Goal: Find specific page/section: Find specific page/section

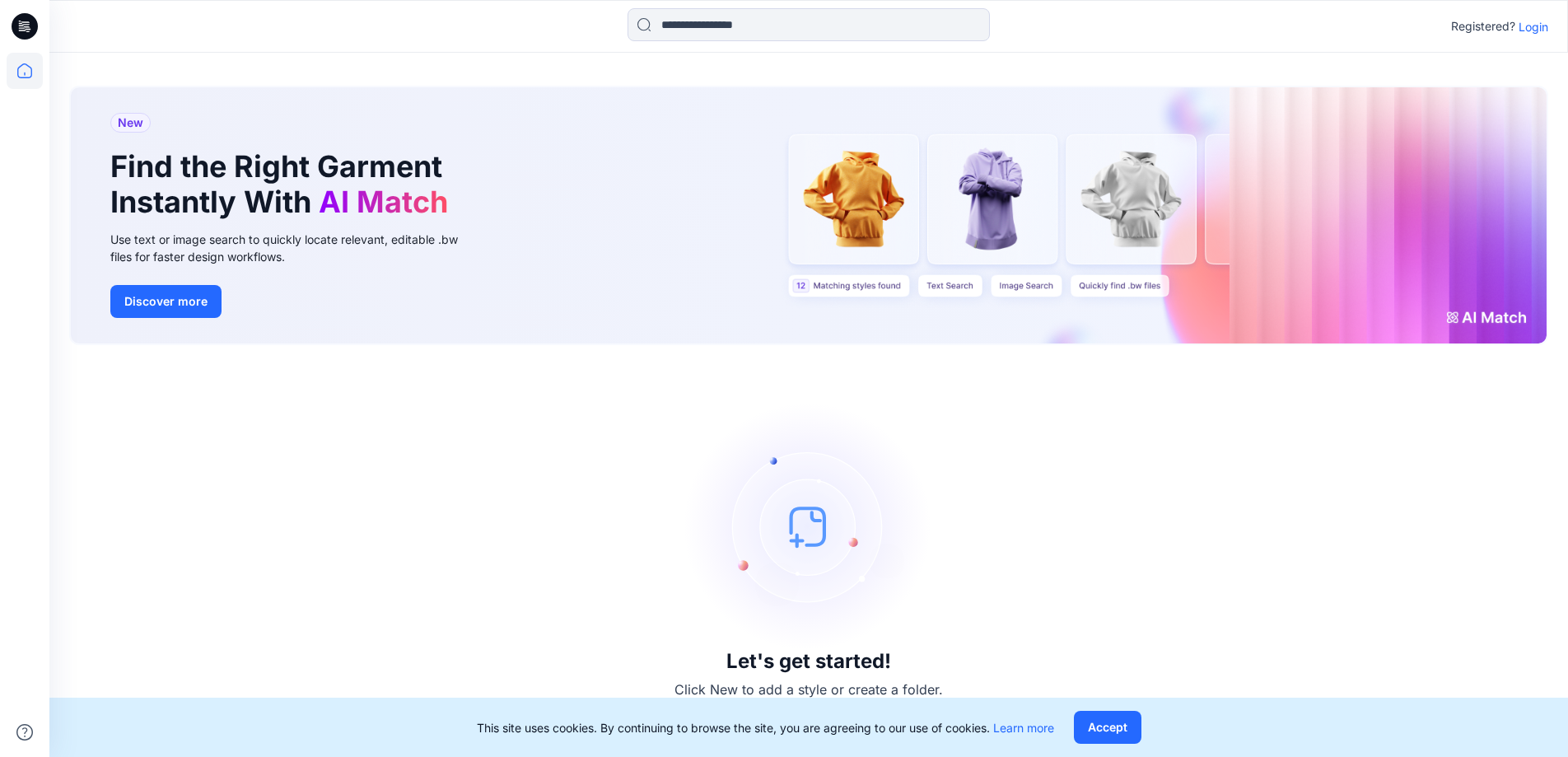
click at [1527, 22] on p "Login" at bounding box center [1532, 26] width 30 height 17
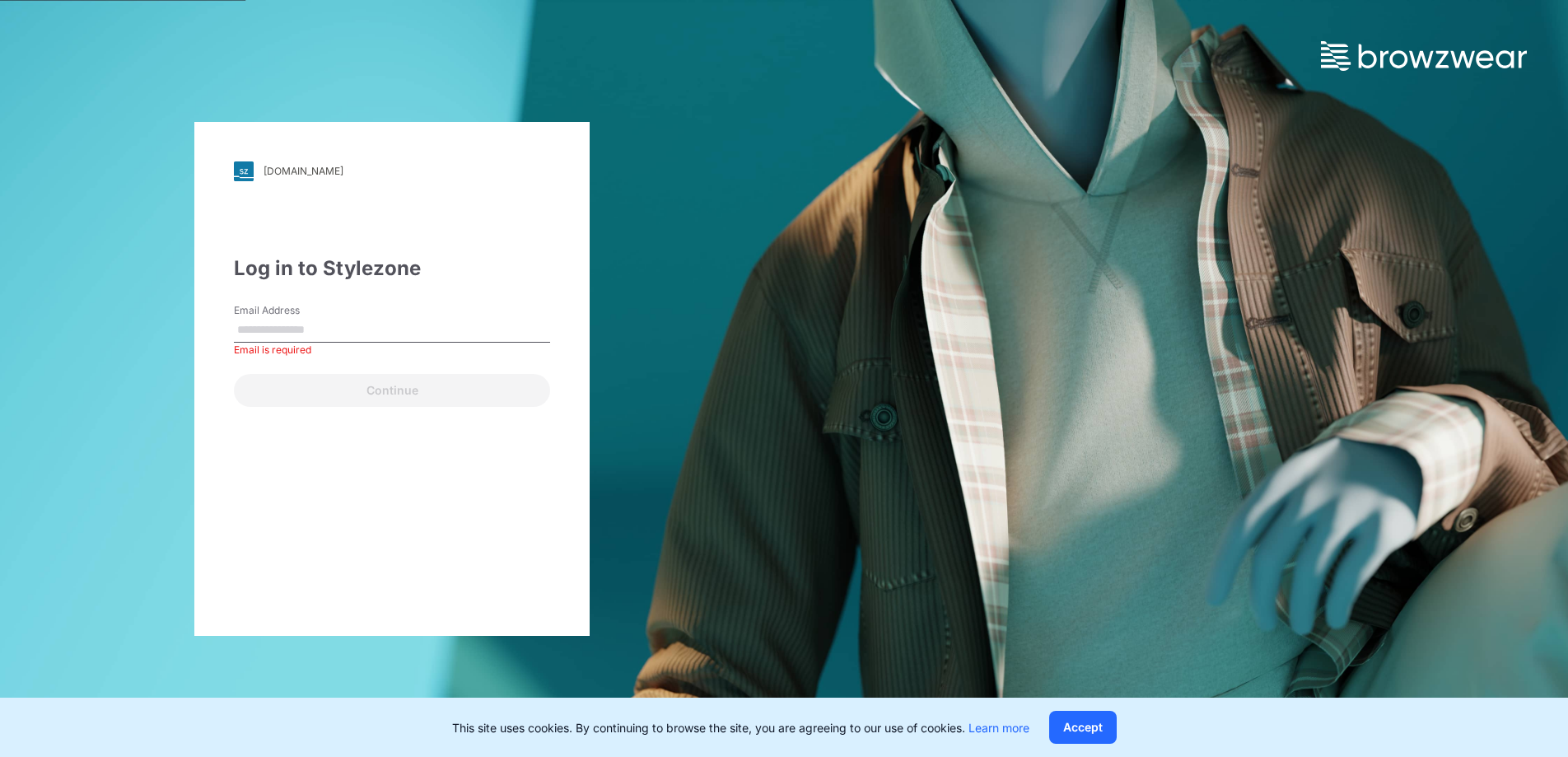
type input "**********"
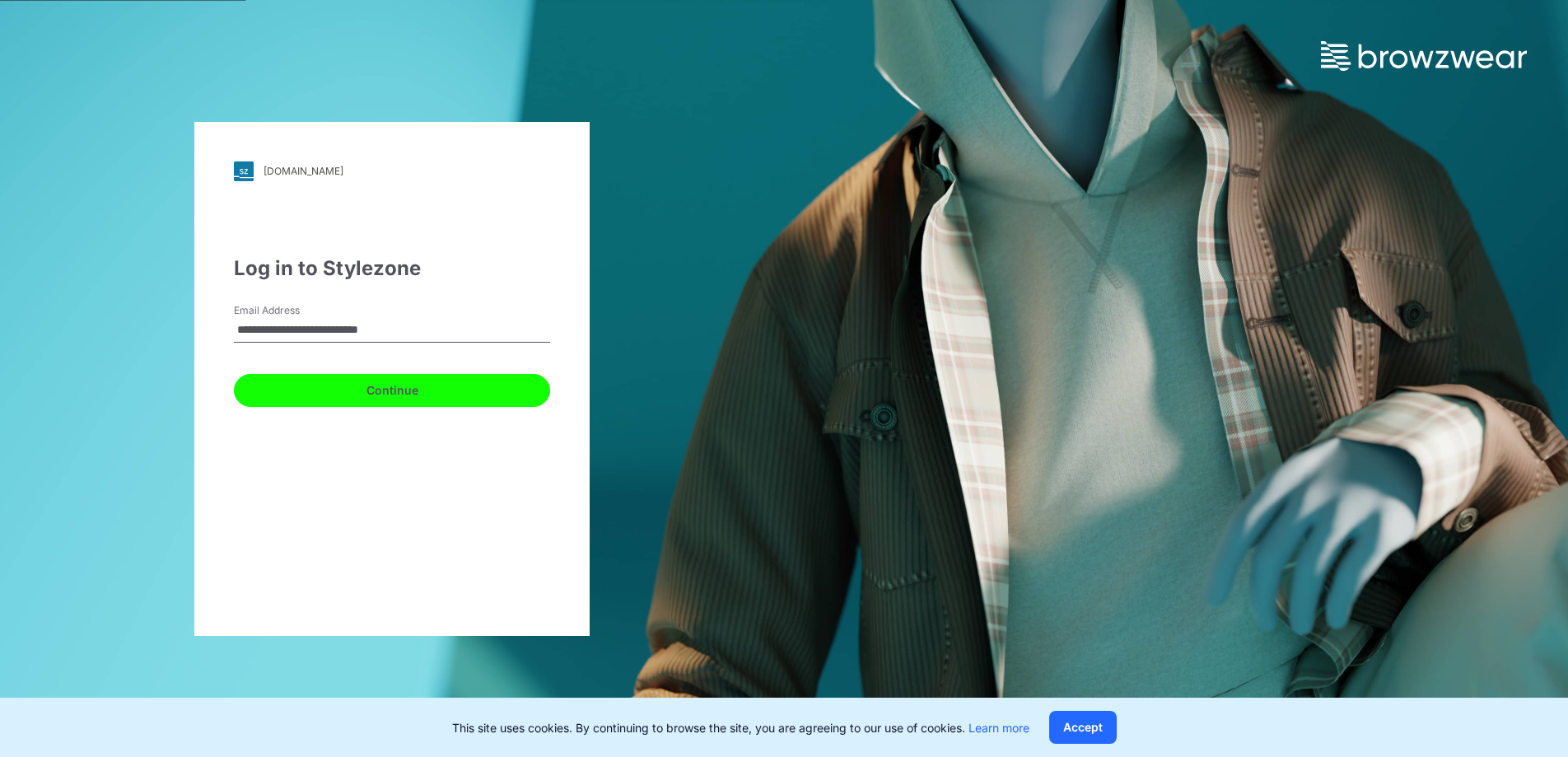
click at [397, 394] on button "Continue" at bounding box center [392, 390] width 316 height 33
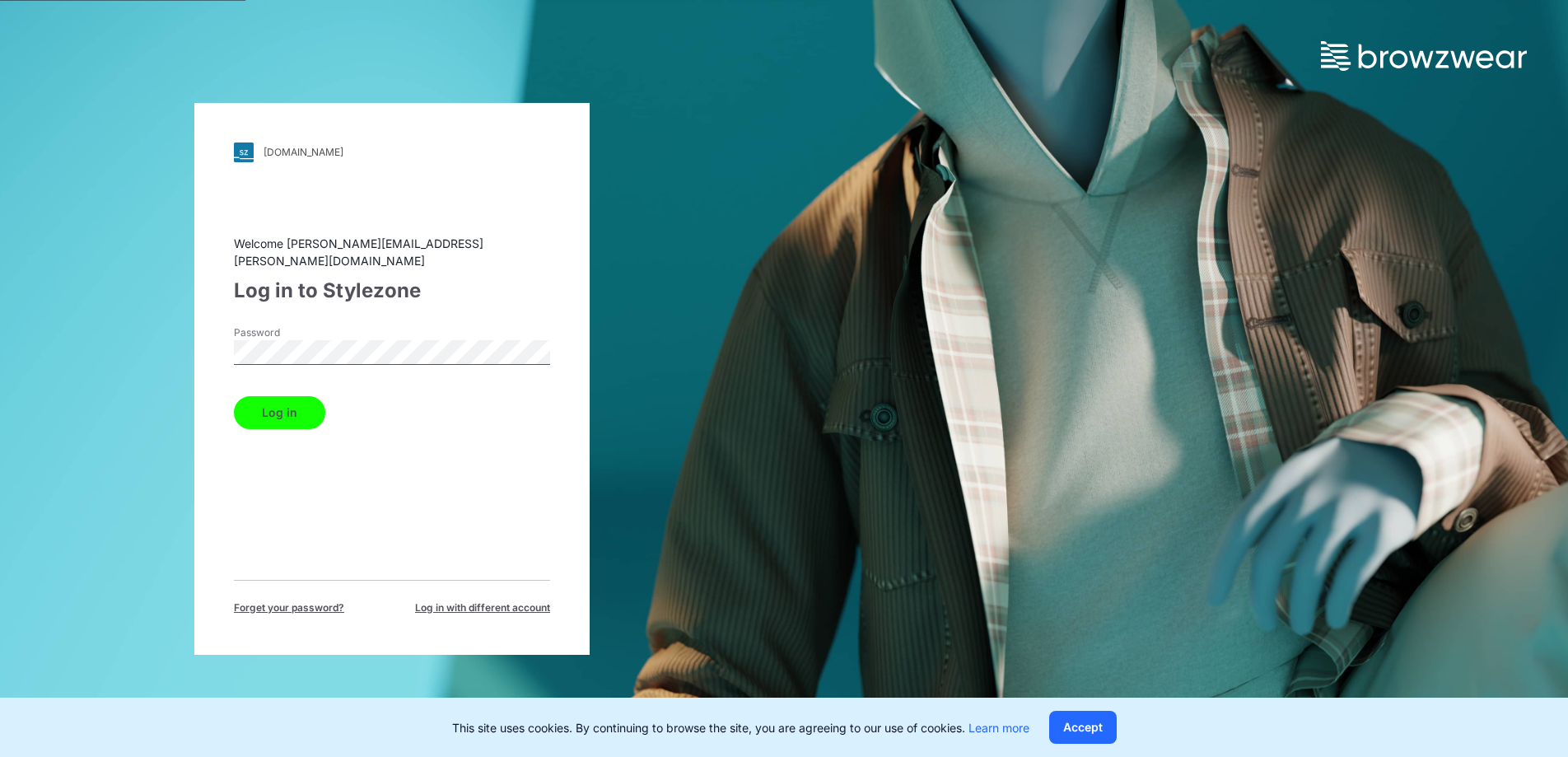
click at [256, 398] on button "Log in" at bounding box center [279, 412] width 91 height 33
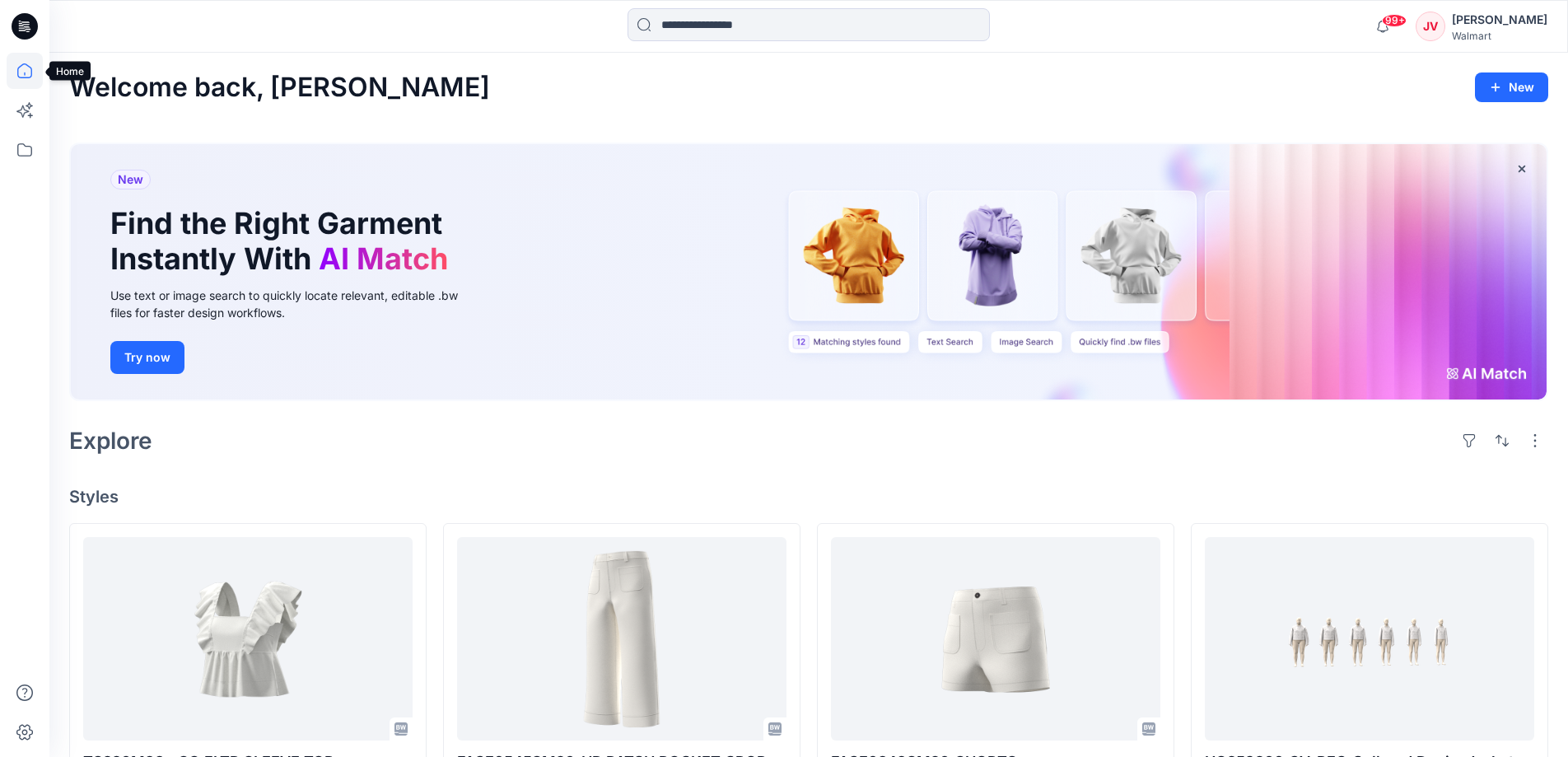
click at [25, 69] on icon at bounding box center [25, 70] width 36 height 36
click at [27, 158] on icon at bounding box center [25, 150] width 36 height 36
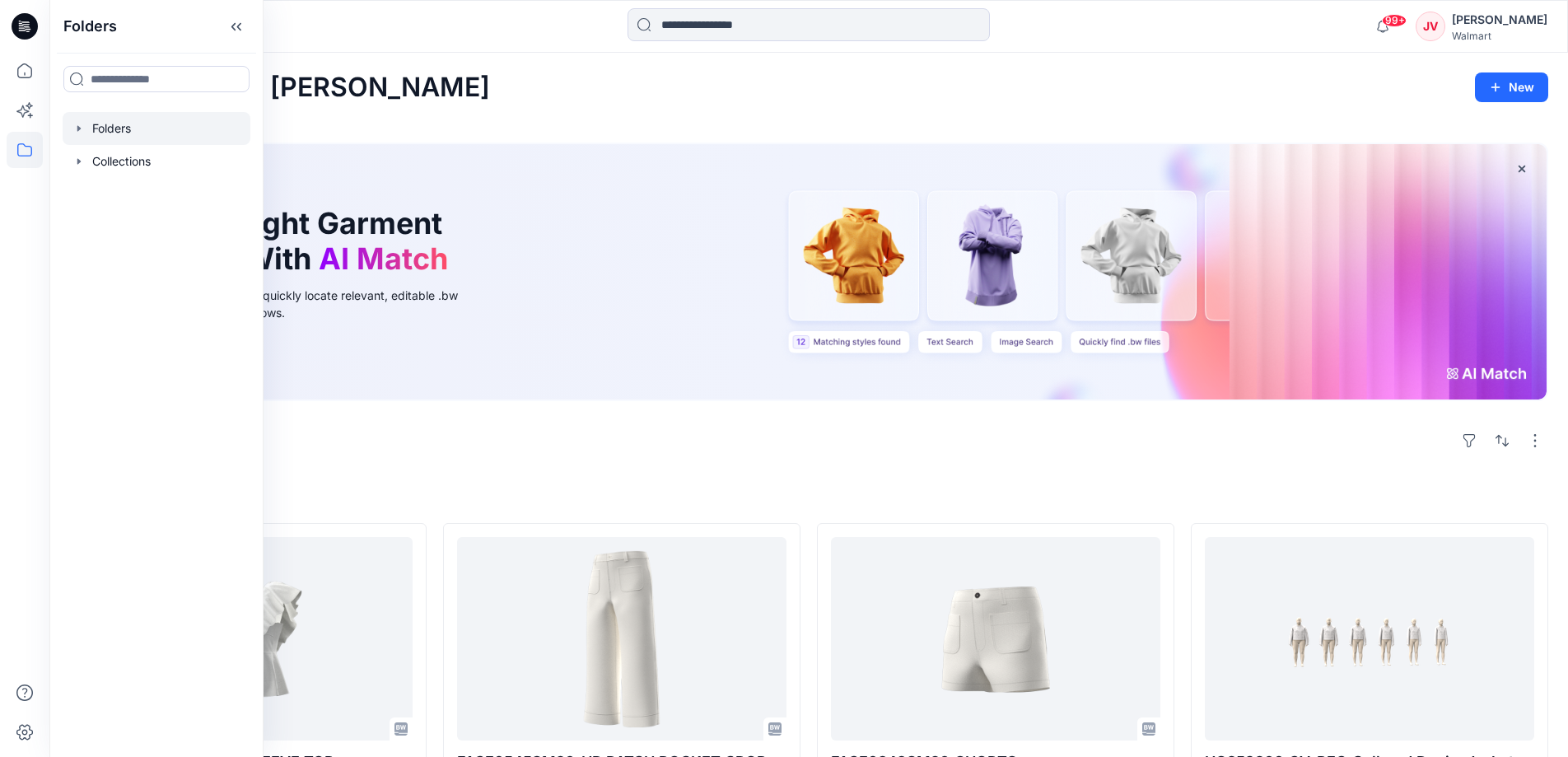
click at [112, 129] on div at bounding box center [156, 128] width 188 height 33
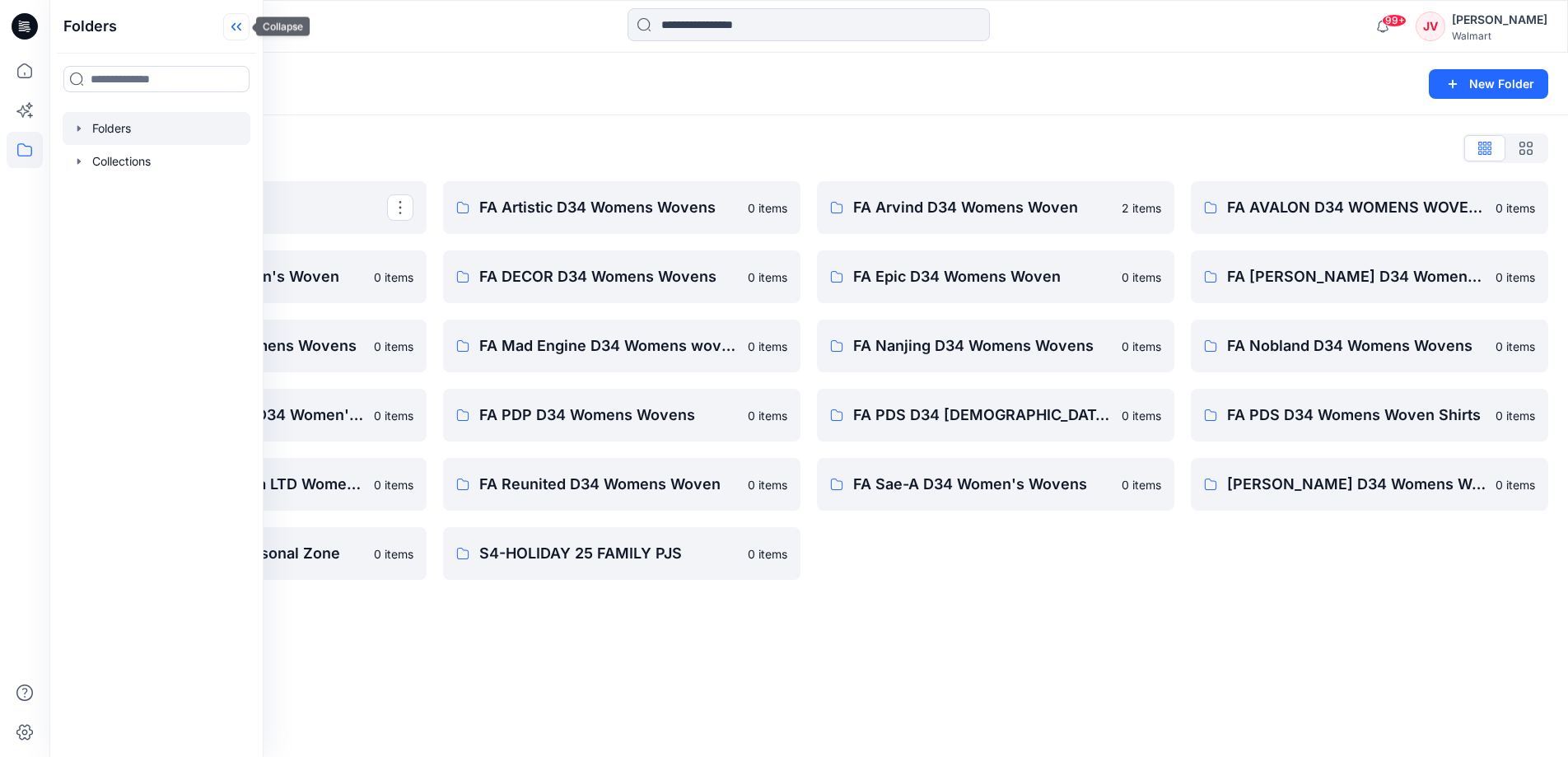
click at [233, 24] on icon at bounding box center [236, 27] width 26 height 27
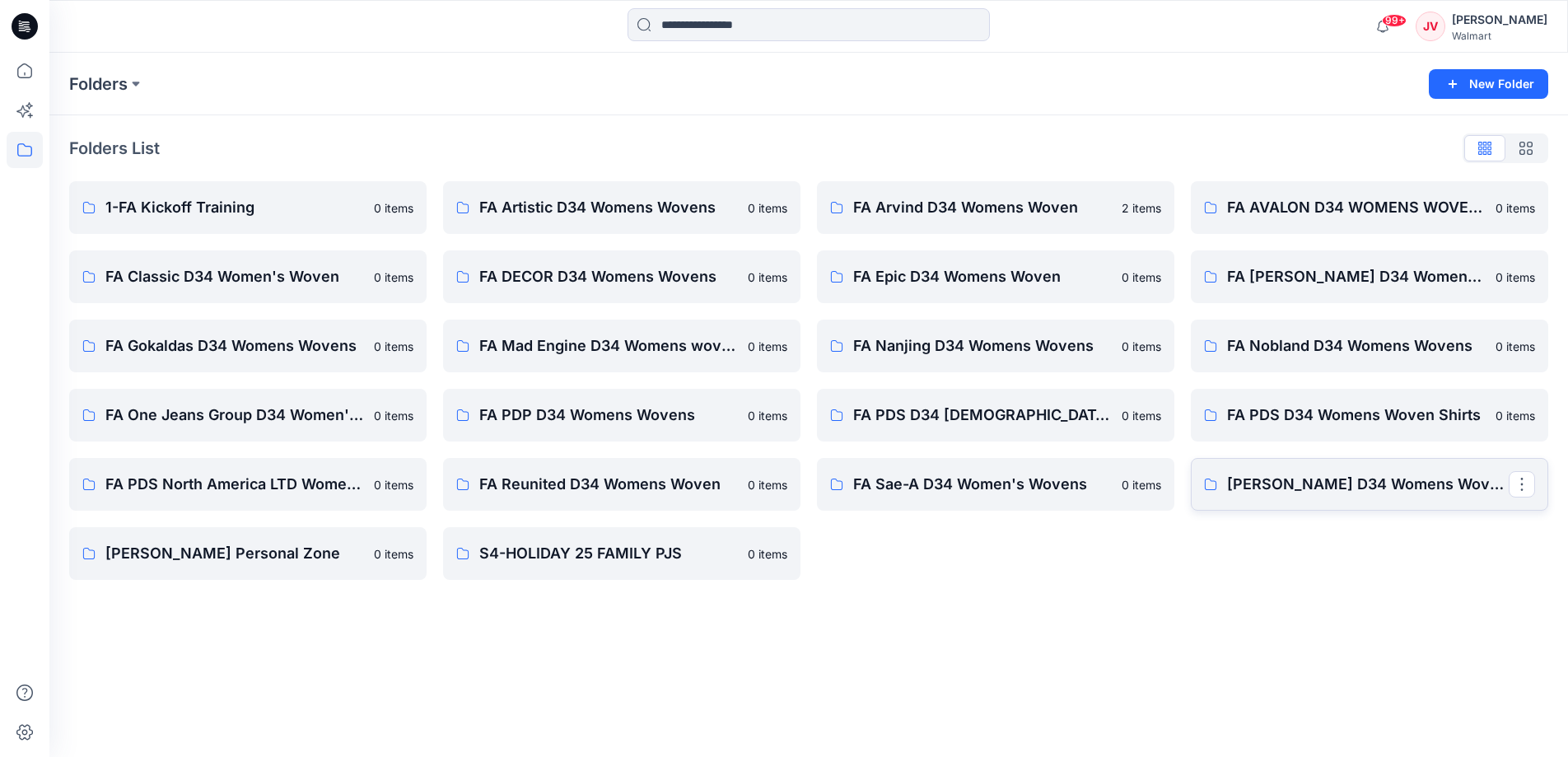
click at [1297, 495] on p "[PERSON_NAME] D34 Womens Wovens" at bounding box center [1368, 484] width 282 height 23
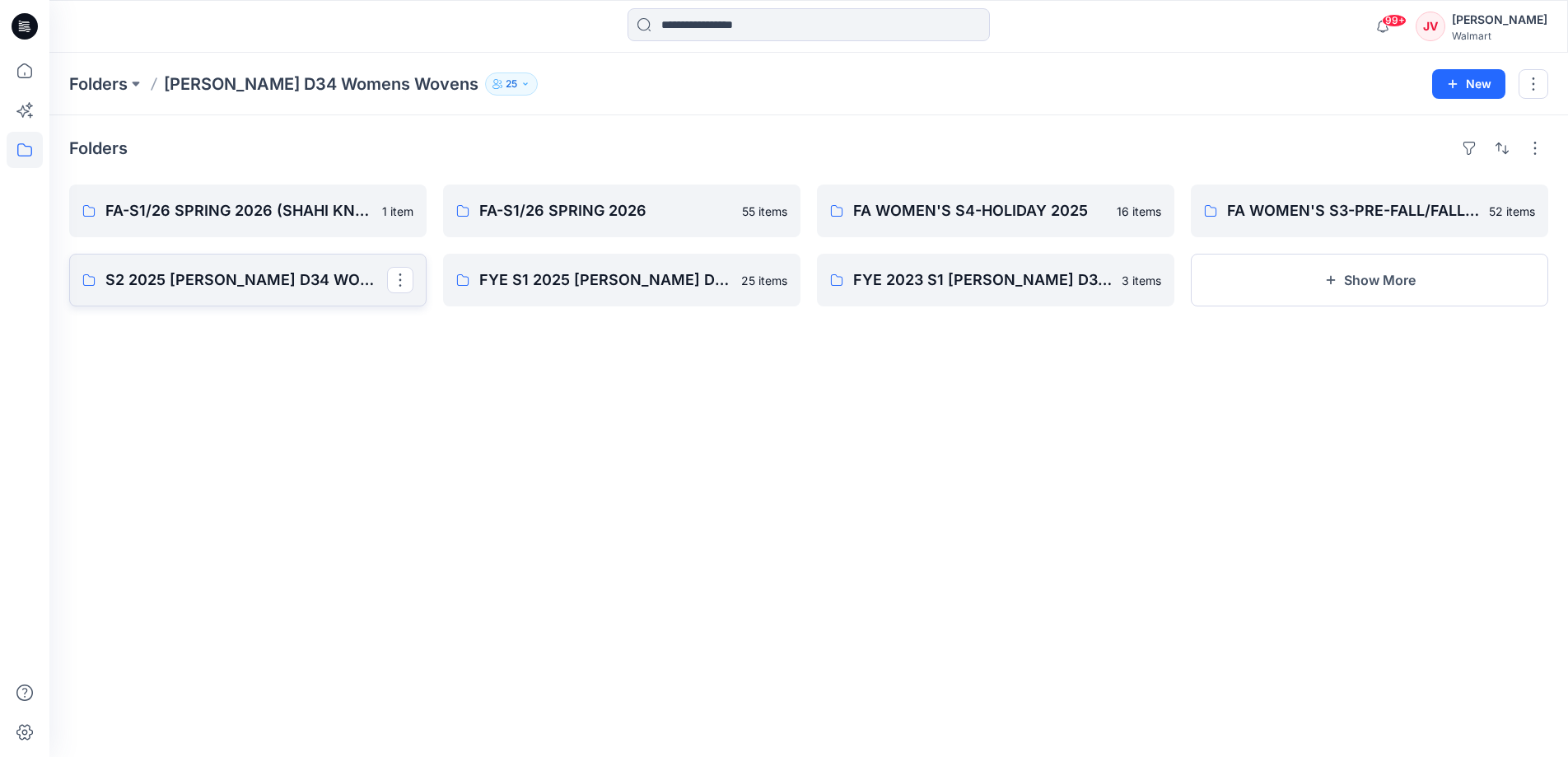
click at [206, 277] on p "S2 2025 [PERSON_NAME] D34 WOMENS" at bounding box center [246, 279] width 282 height 23
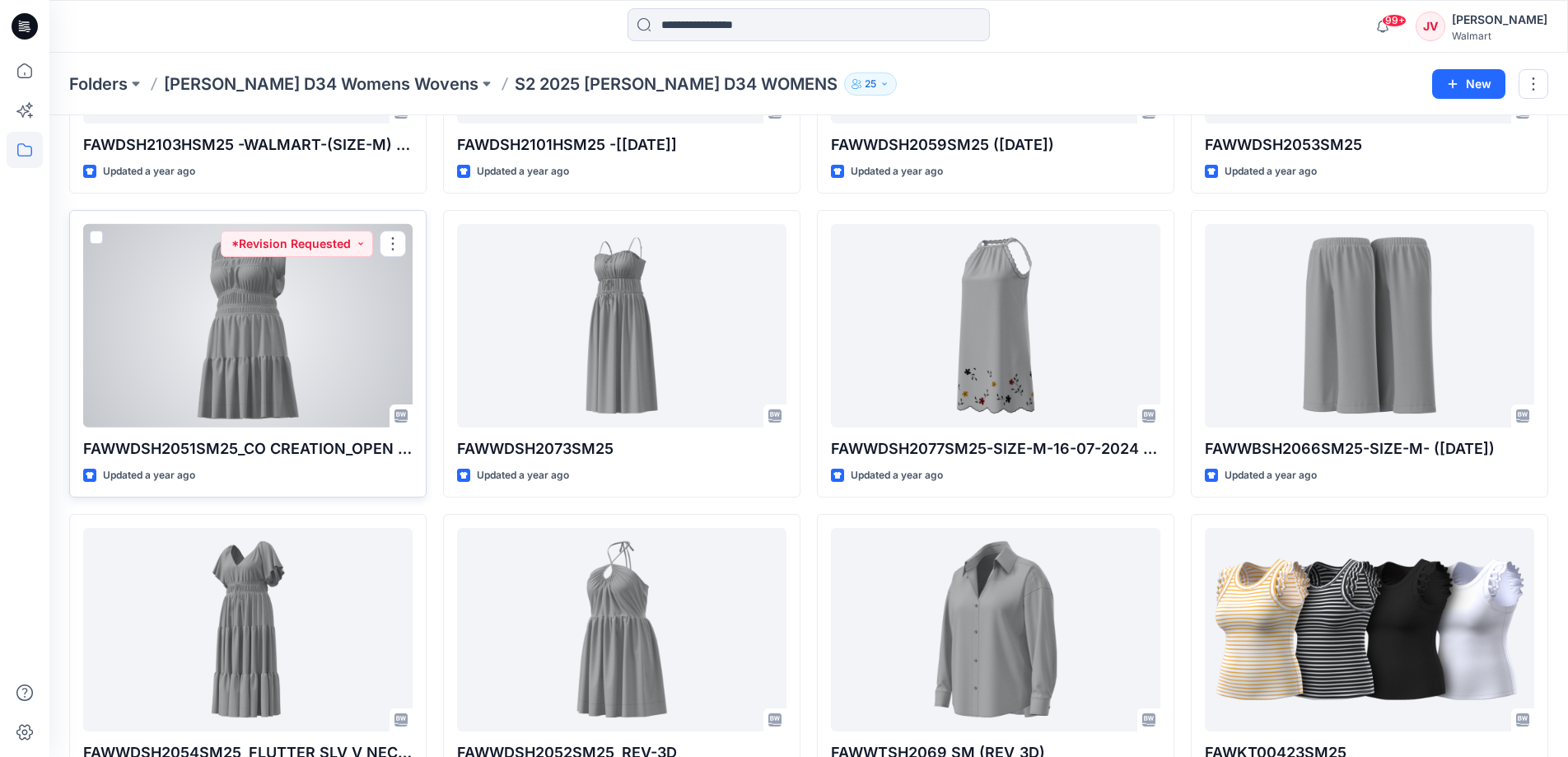
scroll to position [592, 0]
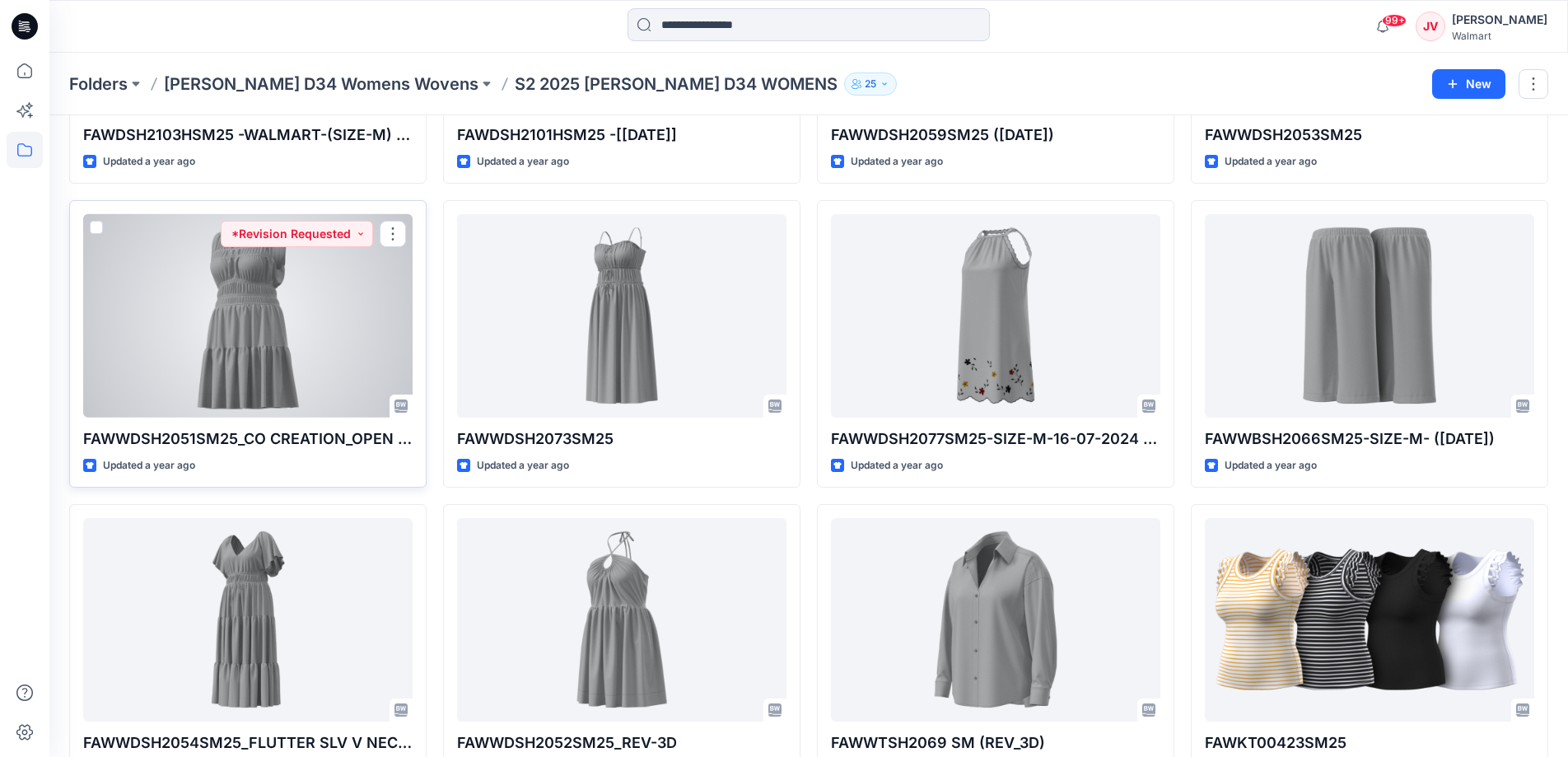
click at [249, 271] on div at bounding box center [247, 315] width 329 height 202
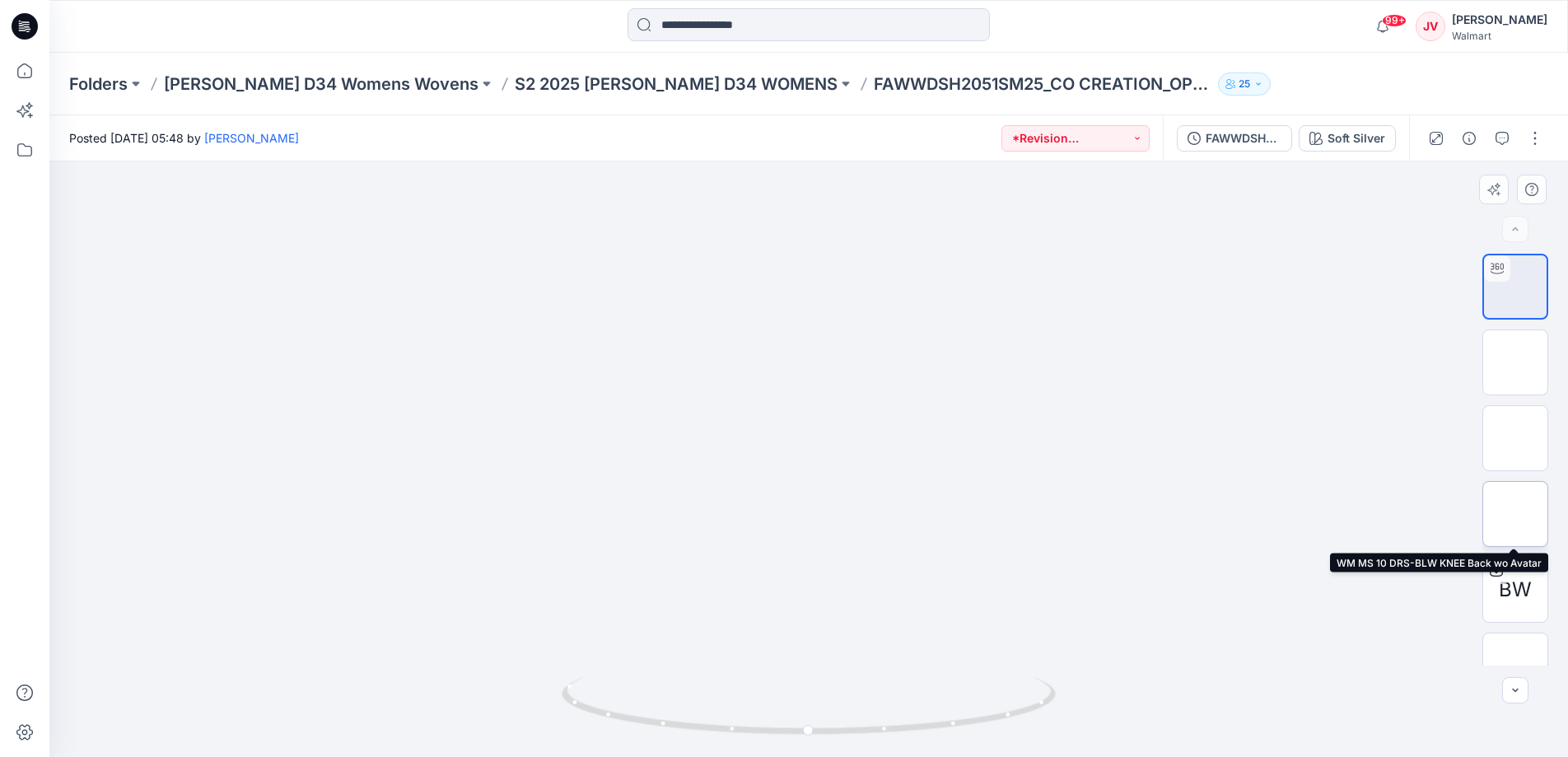
click at [1515, 513] on img at bounding box center [1515, 513] width 0 height 0
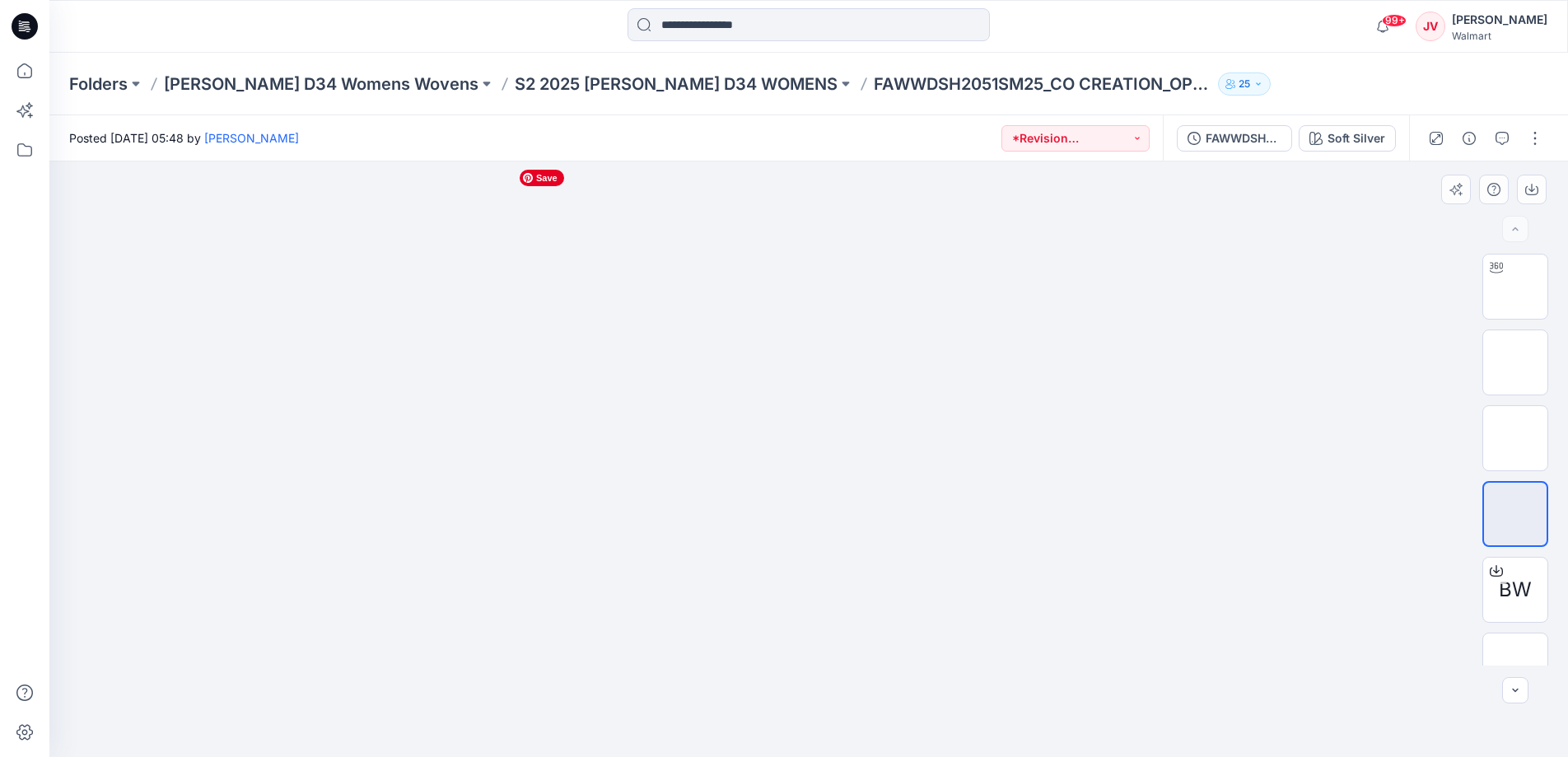
drag, startPoint x: 803, startPoint y: 251, endPoint x: 808, endPoint y: 483, distance: 232.1
click at [808, 162] on img at bounding box center [809, 162] width 749 height 0
